Goal: Obtain resource: Download file/media

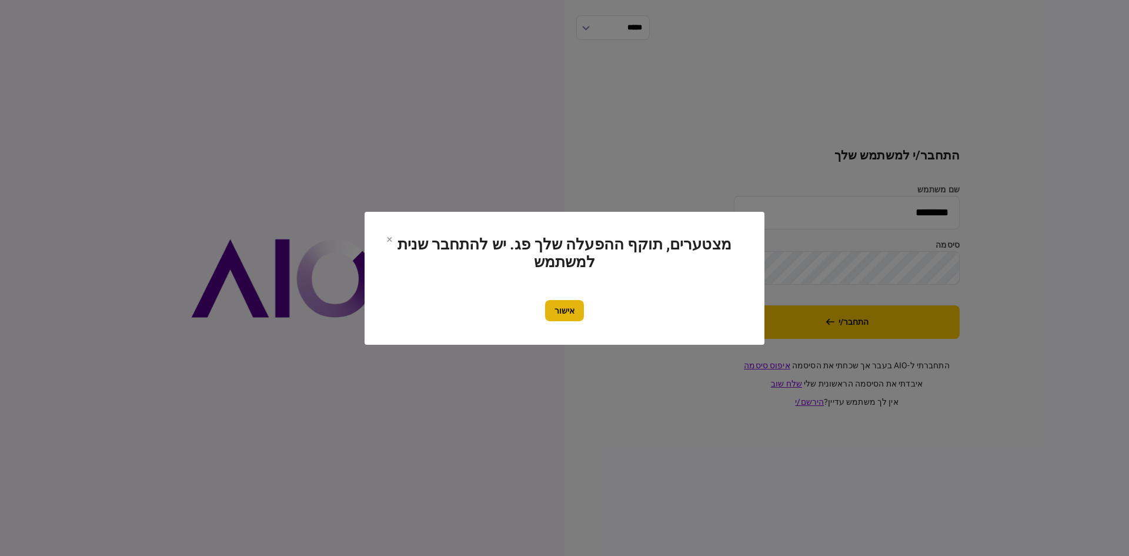
click at [555, 315] on button "אישור" at bounding box center [564, 310] width 39 height 21
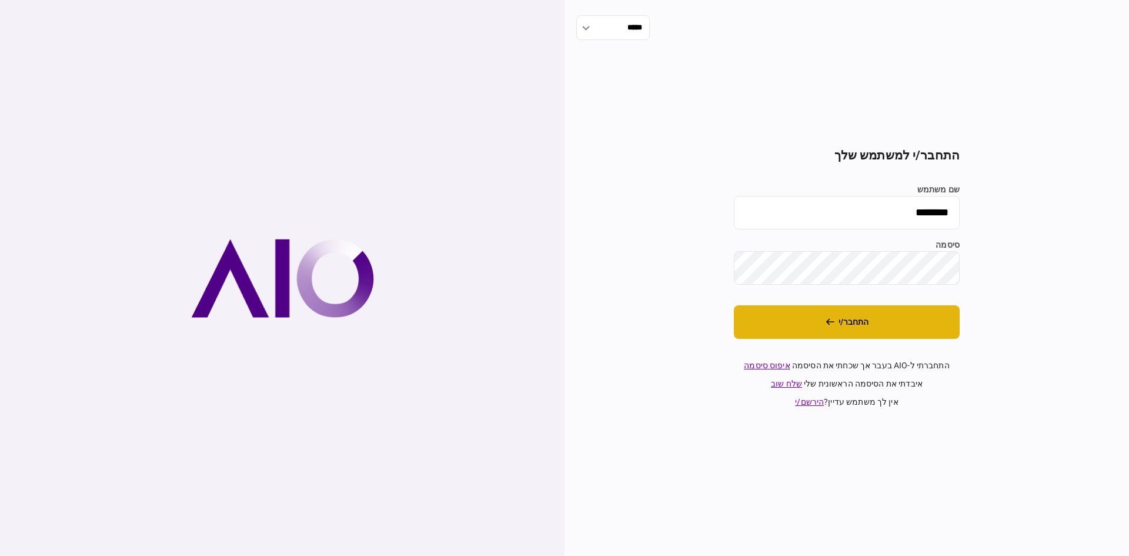
click at [910, 324] on button "התחבר/י" at bounding box center [847, 322] width 226 height 34
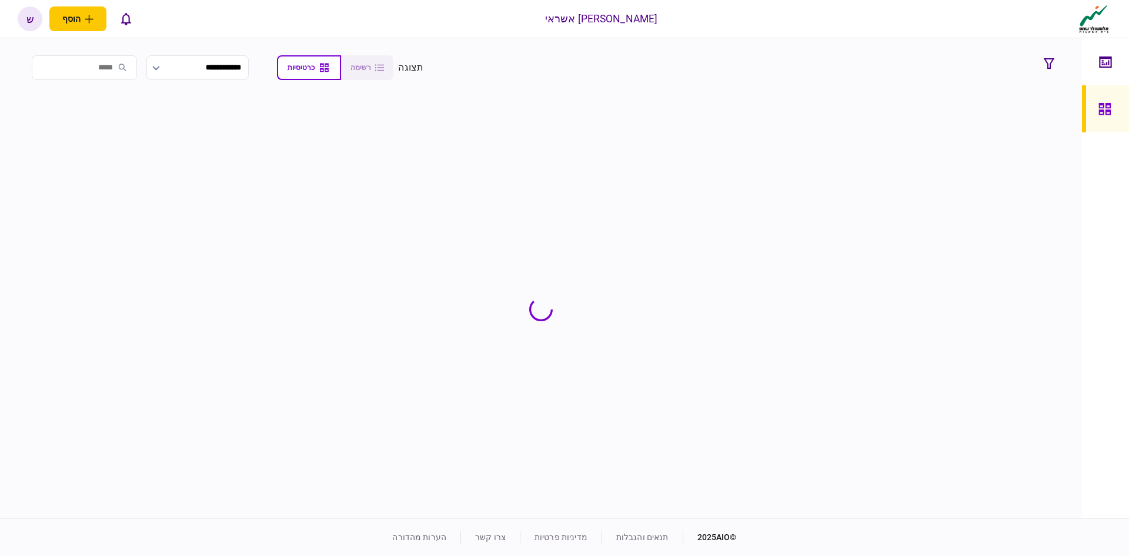
click at [111, 74] on input "search" at bounding box center [84, 67] width 105 height 25
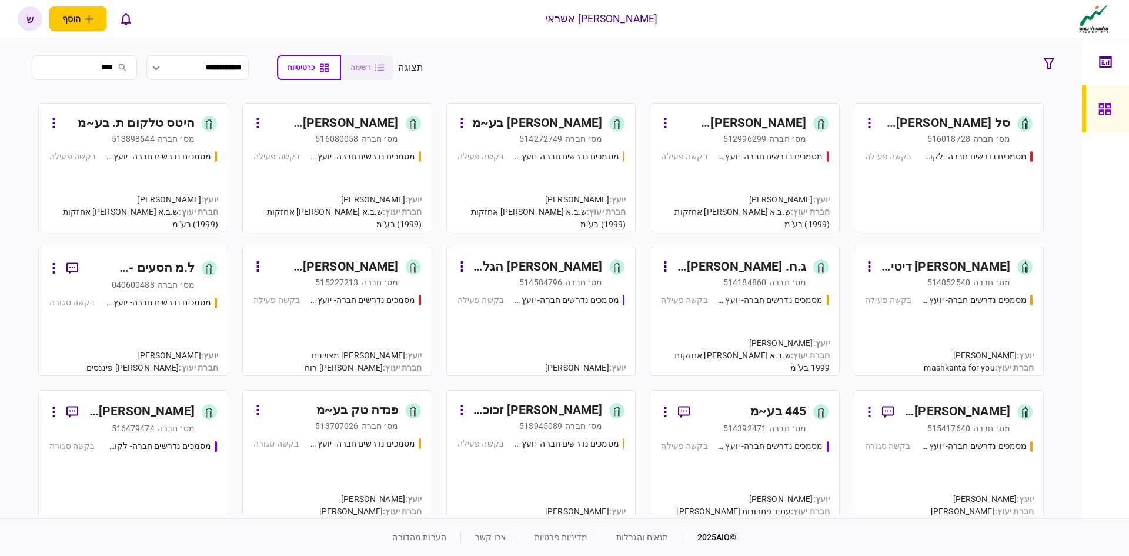
type input "***"
click at [947, 281] on div "514852540" at bounding box center [949, 282] width 43 height 12
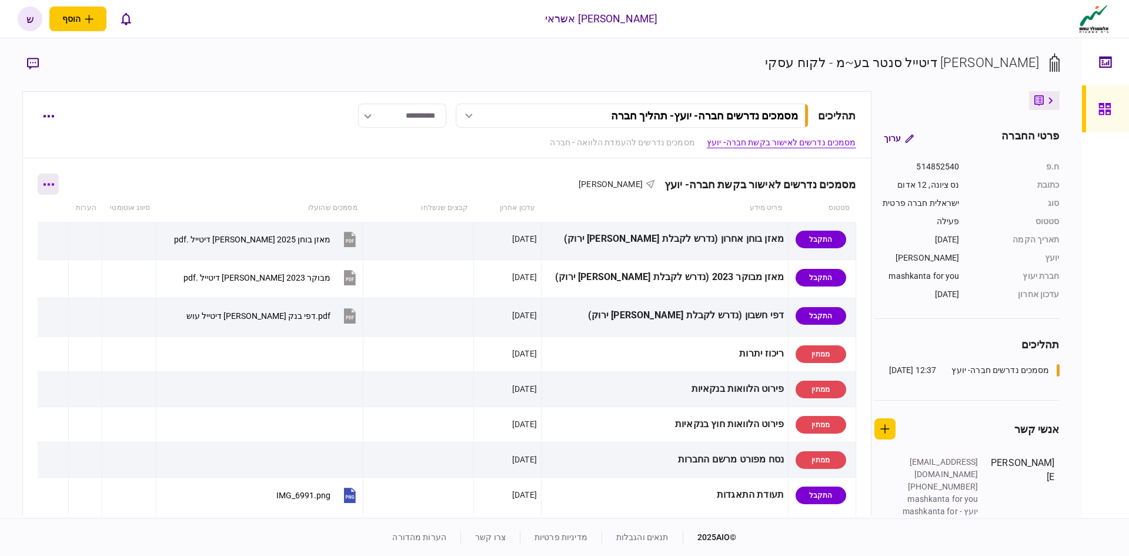
click at [49, 191] on button "button" at bounding box center [48, 184] width 21 height 21
click at [70, 258] on span "הורד מסמכים" at bounding box center [65, 259] width 54 height 14
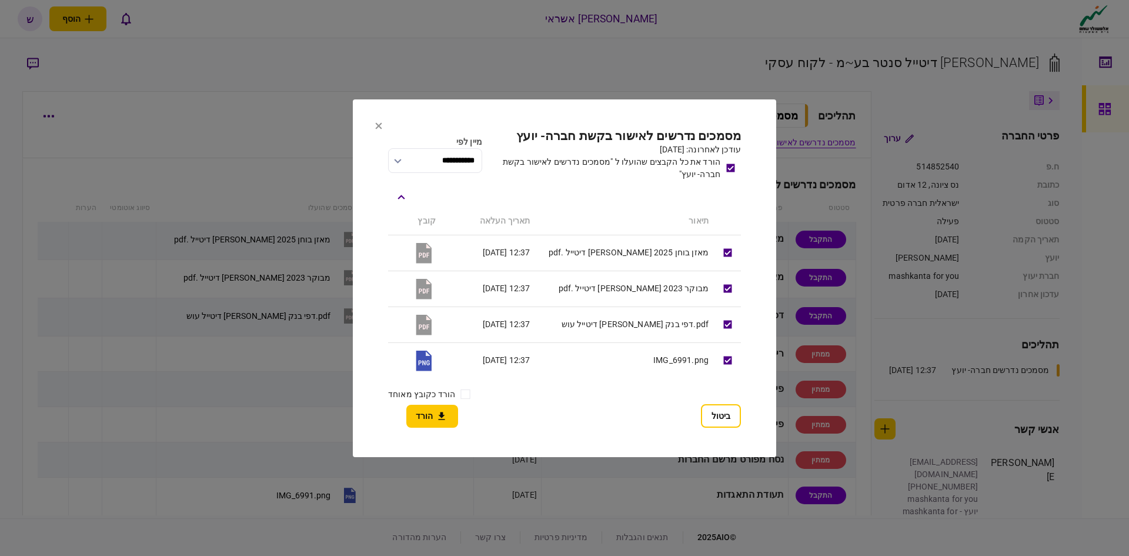
drag, startPoint x: 299, startPoint y: 363, endPoint x: 522, endPoint y: 398, distance: 225.7
click at [306, 364] on div at bounding box center [564, 278] width 1129 height 556
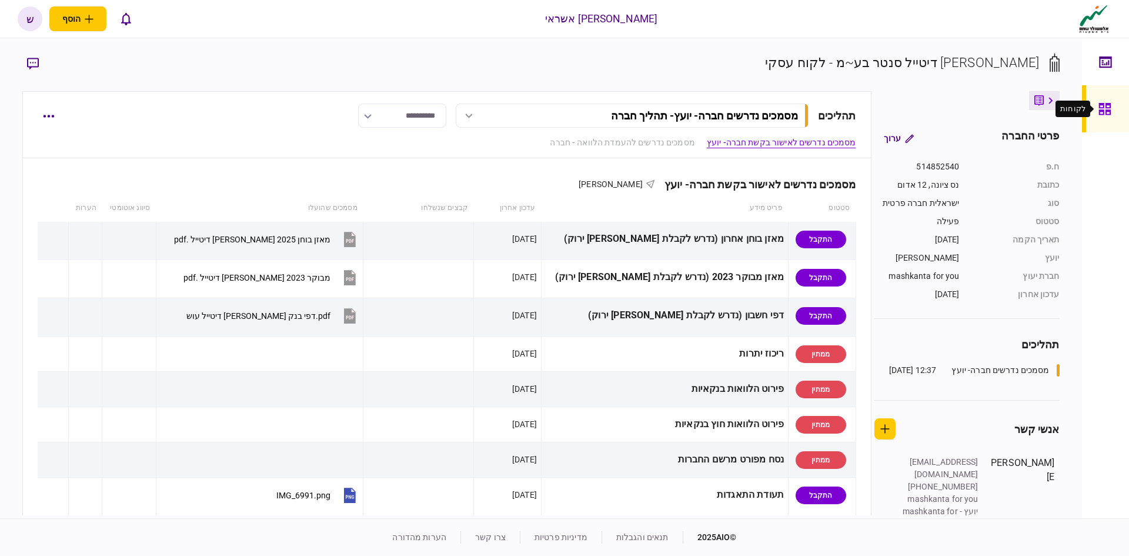
click at [1100, 103] on icon at bounding box center [1105, 109] width 12 height 12
